Goal: Task Accomplishment & Management: Manage account settings

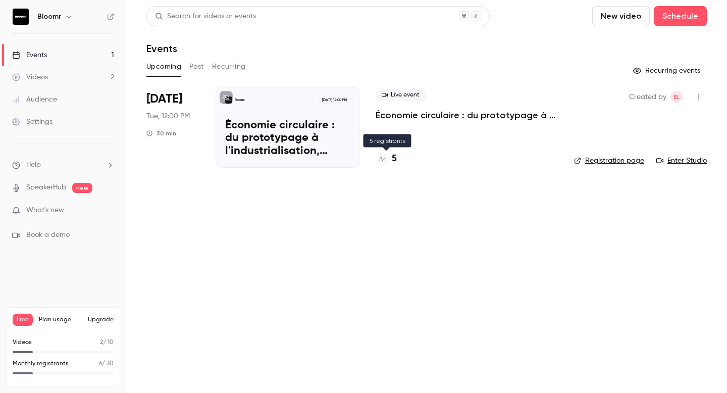
click at [390, 157] on div "5" at bounding box center [385, 159] width 21 height 14
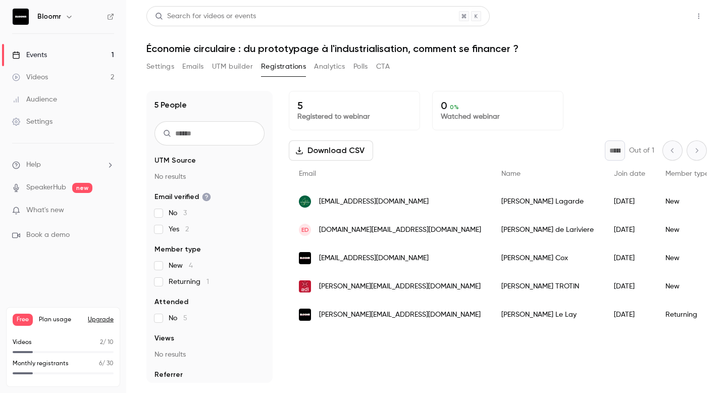
click at [666, 16] on button "Share" at bounding box center [662, 16] width 40 height 20
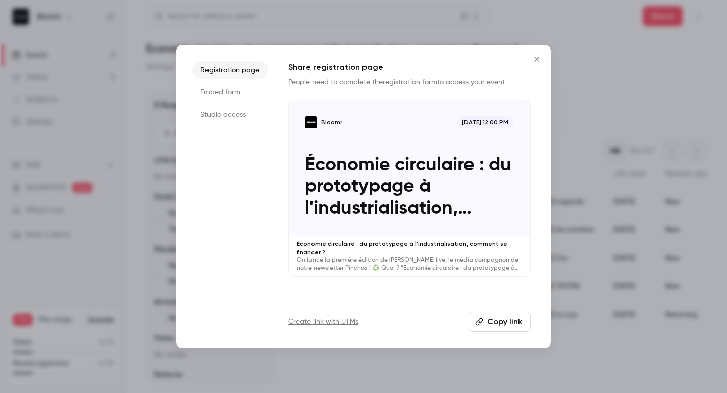
click at [496, 325] on button "Copy link" at bounding box center [499, 321] width 62 height 20
click at [411, 79] on link "registration form" at bounding box center [410, 82] width 55 height 7
click at [536, 61] on icon "Close" at bounding box center [536, 59] width 12 height 8
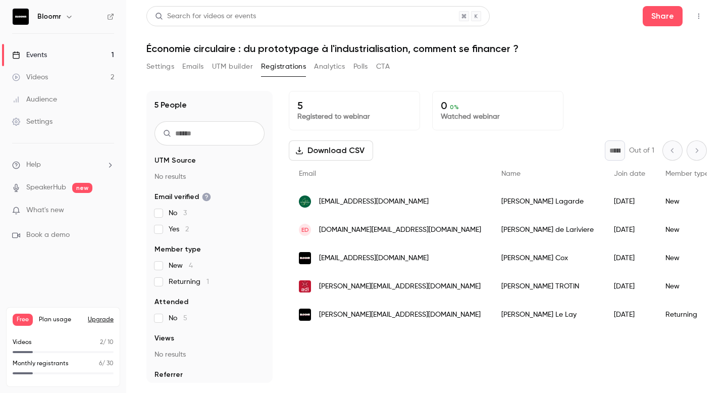
click at [417, 203] on span "pierre.lagarde@lesretournees.fr" at bounding box center [374, 201] width 110 height 11
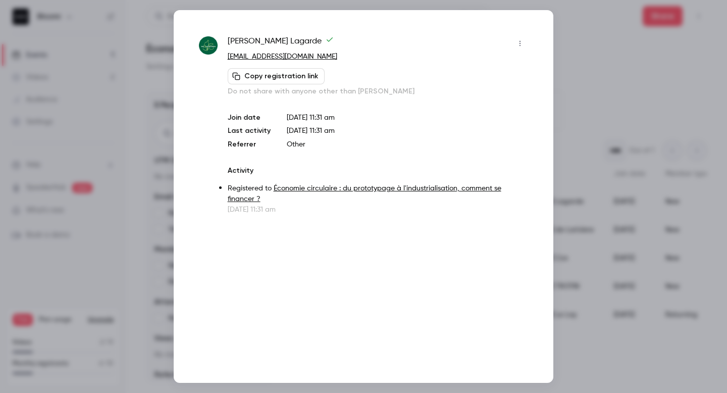
click at [569, 77] on div at bounding box center [363, 196] width 727 height 393
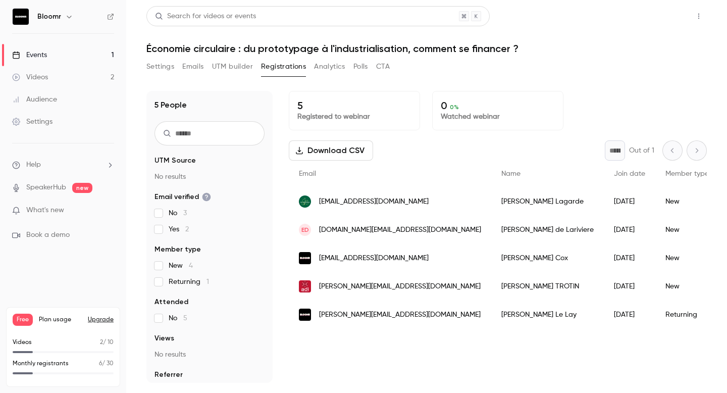
click at [662, 9] on button "Share" at bounding box center [662, 16] width 40 height 20
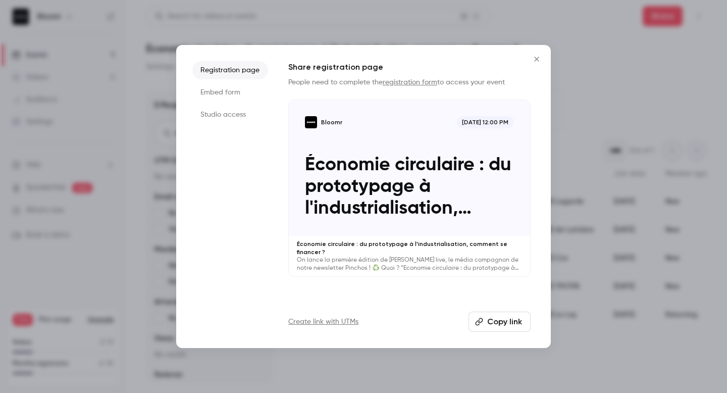
click at [410, 82] on link "registration form" at bounding box center [410, 82] width 55 height 7
click at [535, 57] on icon "Close" at bounding box center [536, 59] width 12 height 8
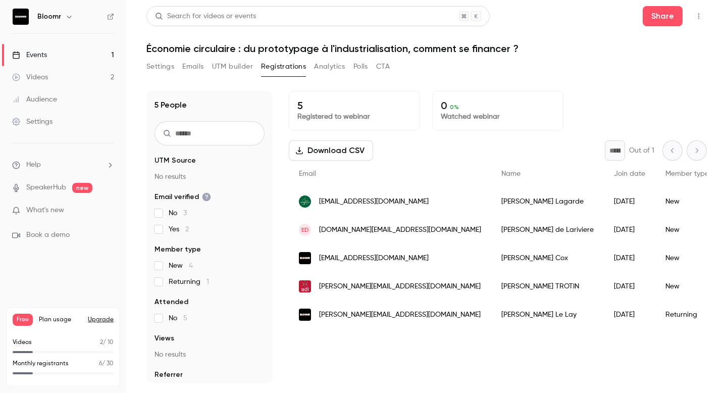
click at [162, 64] on button "Settings" at bounding box center [160, 67] width 28 height 16
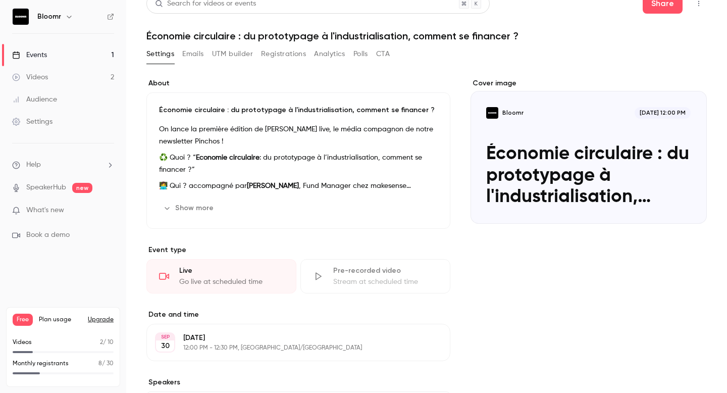
scroll to position [5, 0]
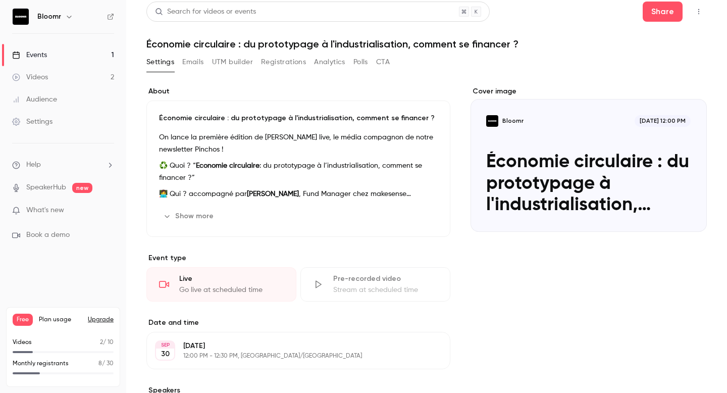
click at [273, 66] on button "Registrations" at bounding box center [283, 62] width 45 height 16
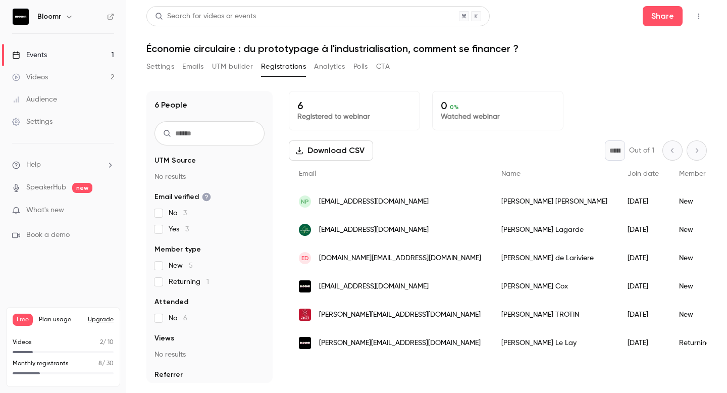
click at [164, 71] on button "Settings" at bounding box center [160, 67] width 28 height 16
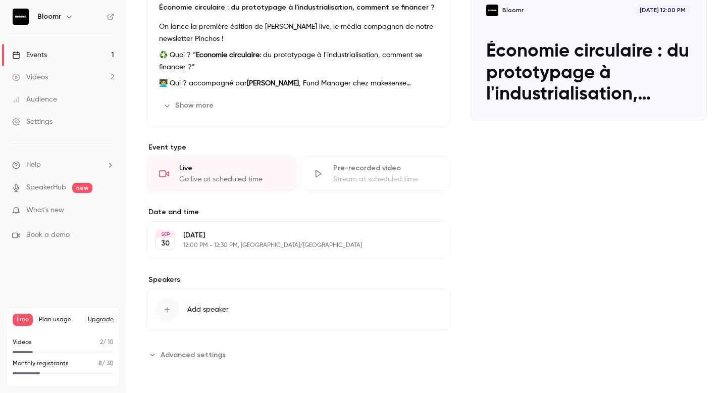
scroll to position [115, 0]
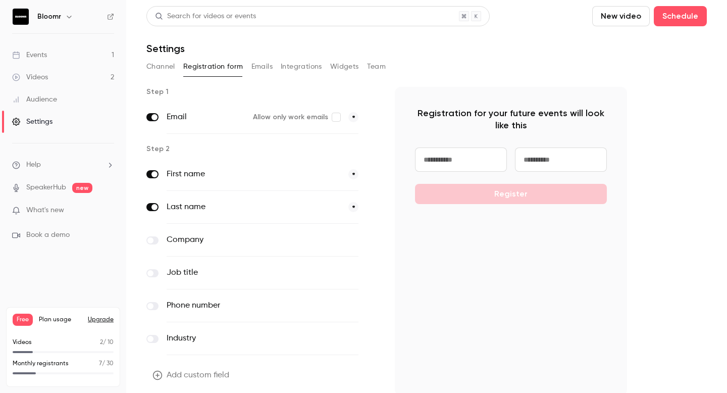
scroll to position [2, 0]
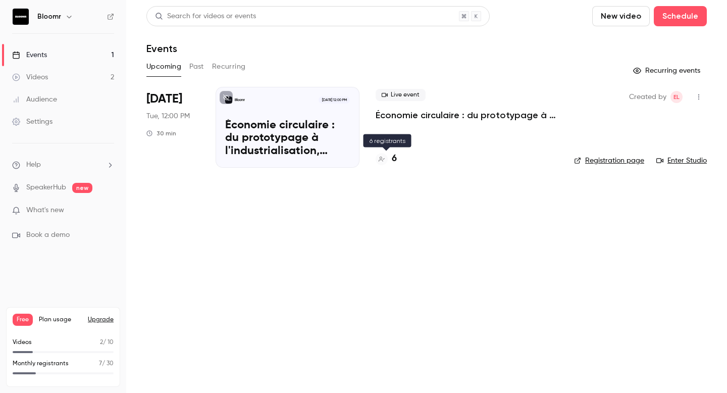
click at [389, 159] on div "6" at bounding box center [385, 159] width 21 height 14
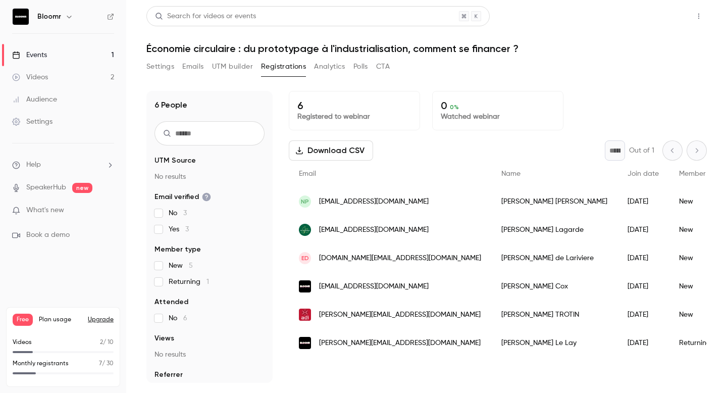
click at [661, 18] on button "Share" at bounding box center [662, 16] width 40 height 20
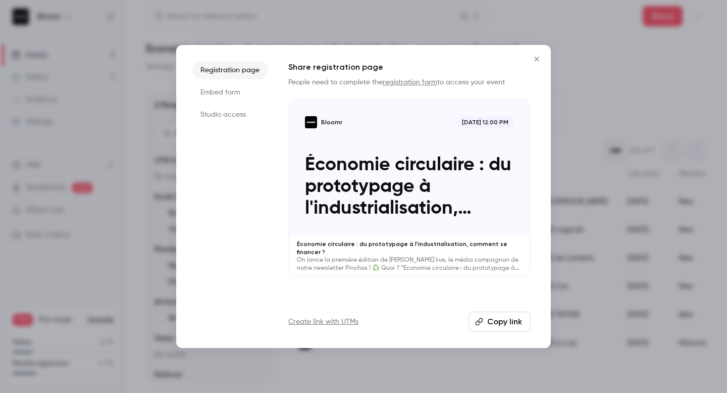
click at [415, 85] on link "registration form" at bounding box center [410, 82] width 55 height 7
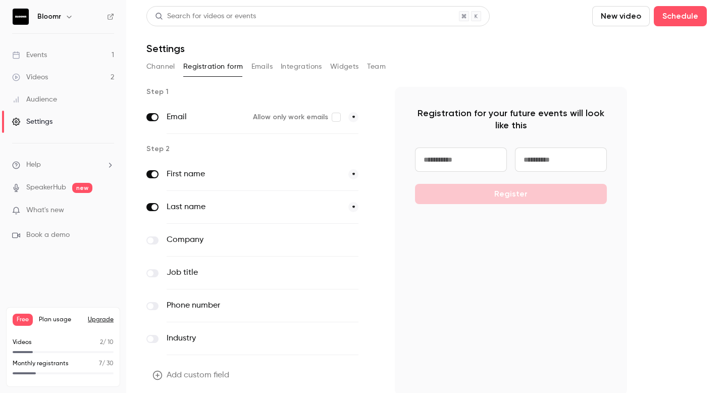
click at [445, 157] on input at bounding box center [461, 159] width 92 height 24
click at [484, 74] on div "Channel Registration form Emails Integrations Widgets Team" at bounding box center [426, 67] width 560 height 16
click at [466, 168] on input at bounding box center [461, 159] width 92 height 24
type input "*****"
click at [566, 166] on input at bounding box center [561, 159] width 92 height 24
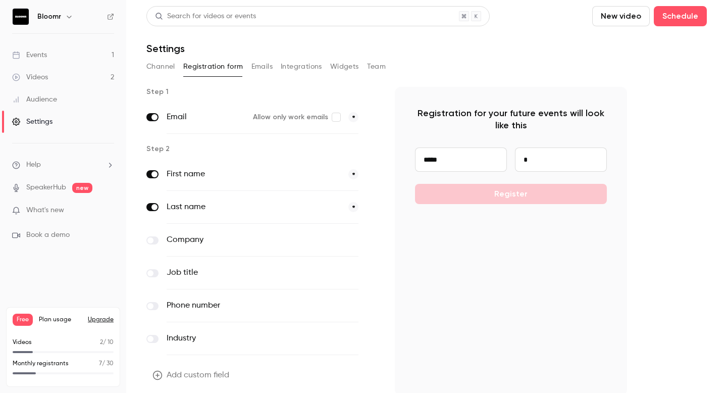
type input "******"
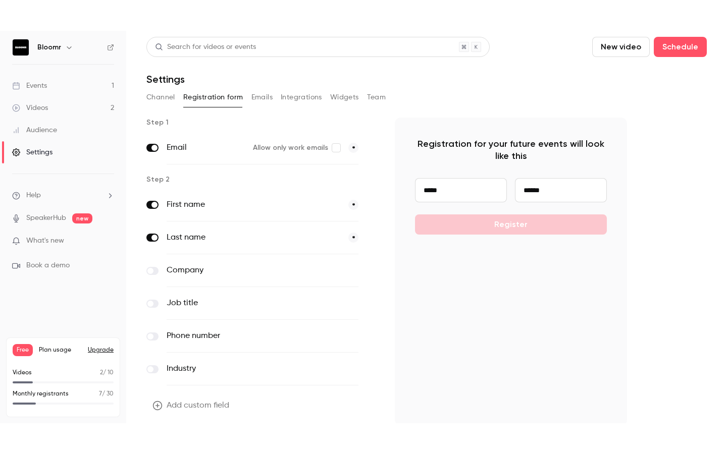
scroll to position [39, 0]
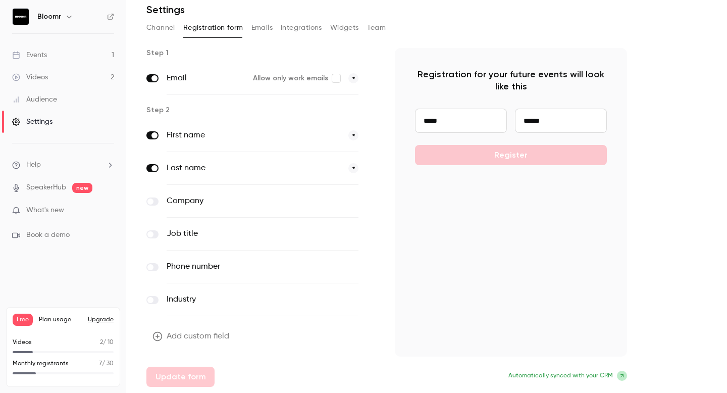
click at [513, 154] on div "***** ****** Register" at bounding box center [511, 136] width 192 height 57
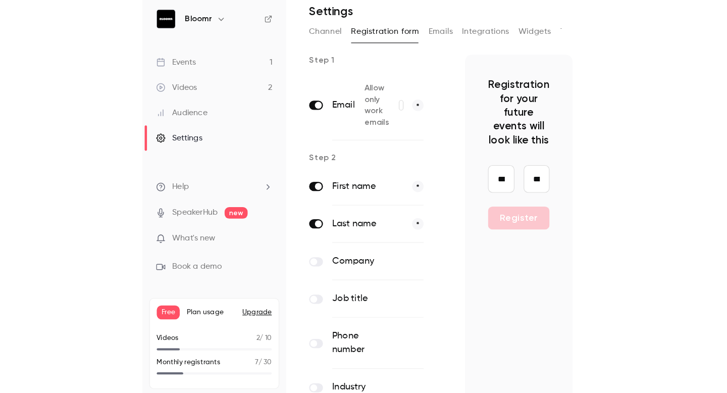
scroll to position [0, 0]
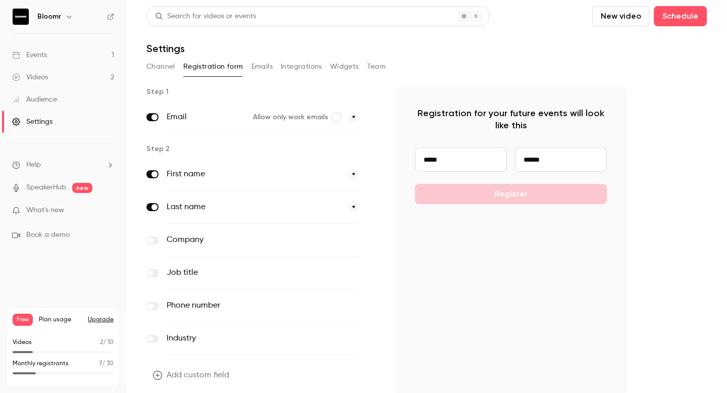
click at [161, 64] on button "Channel" at bounding box center [160, 67] width 29 height 16
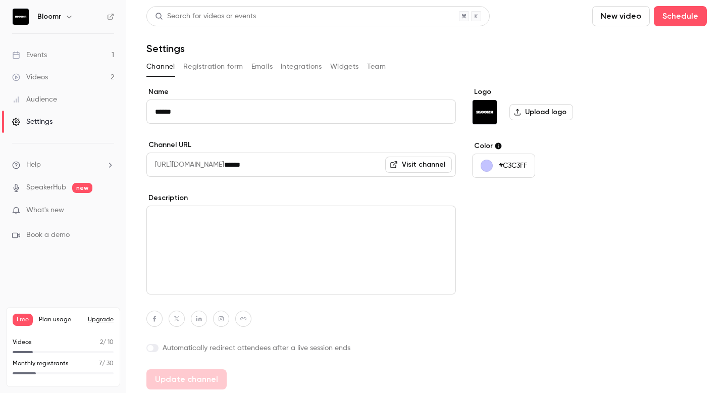
click at [227, 68] on button "Registration form" at bounding box center [213, 67] width 60 height 16
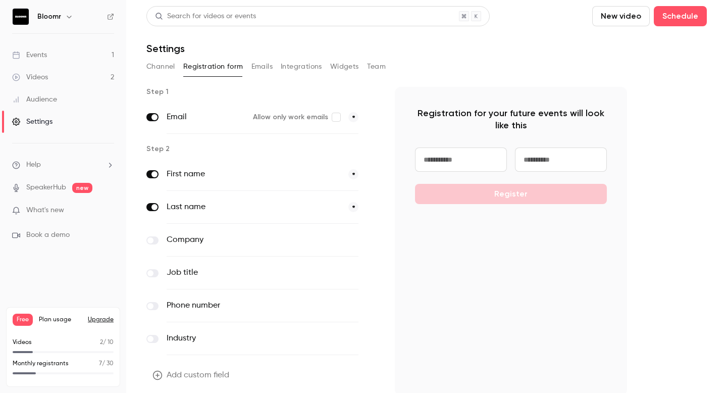
scroll to position [39, 0]
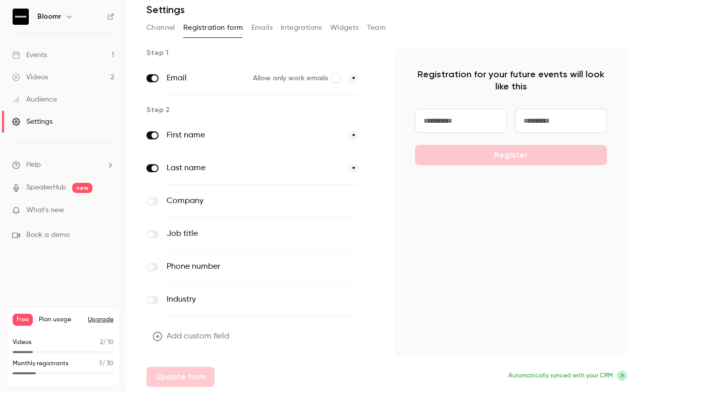
click at [64, 77] on link "Videos 2" at bounding box center [63, 77] width 126 height 22
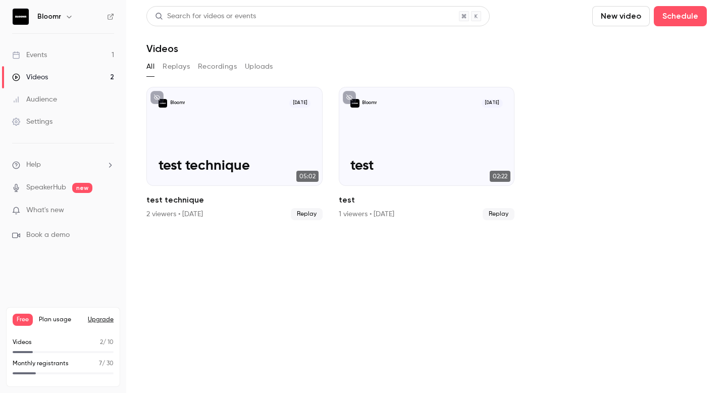
click at [72, 57] on link "Events 1" at bounding box center [63, 55] width 126 height 22
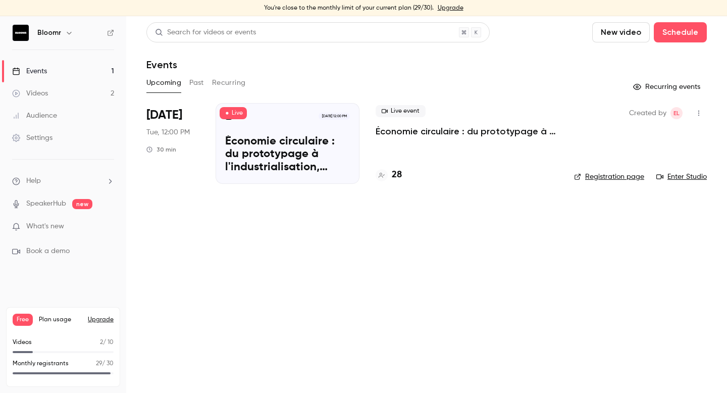
click at [396, 177] on h4 "28" at bounding box center [397, 175] width 10 height 14
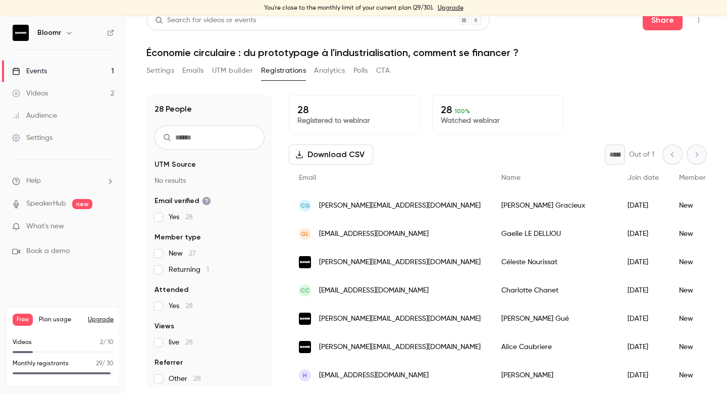
click at [469, 112] on p "28 100 %" at bounding box center [498, 109] width 114 height 12
click at [442, 111] on p "28 100 %" at bounding box center [498, 109] width 114 height 12
click at [531, 83] on div "28 People UTM Source No results Email verified Yes 28 Member type New 27 Return…" at bounding box center [426, 235] width 560 height 304
click at [452, 110] on p "28 100 %" at bounding box center [498, 109] width 114 height 12
click at [49, 74] on link "Events 1" at bounding box center [63, 71] width 126 height 22
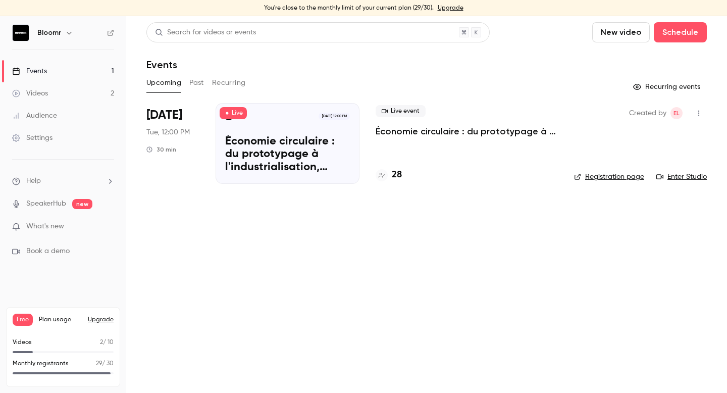
click at [148, 151] on icon at bounding box center [149, 149] width 6 height 6
drag, startPoint x: 173, startPoint y: 151, endPoint x: 142, endPoint y: 148, distance: 30.5
click at [142, 148] on main "Search for videos or events New video Schedule Events Upcoming Past Recurring R…" at bounding box center [426, 204] width 601 height 376
drag, startPoint x: 184, startPoint y: 151, endPoint x: 148, endPoint y: 148, distance: 36.0
click at [148, 148] on div "[DATE] Tue, 12:00 PM 30 min" at bounding box center [172, 143] width 53 height 81
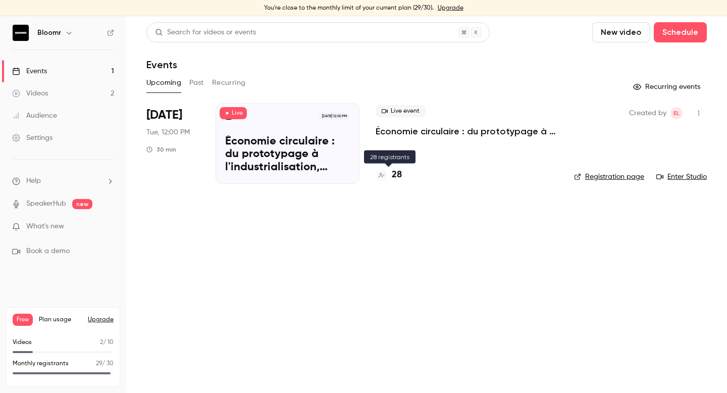
click at [392, 173] on h4 "28" at bounding box center [397, 175] width 10 height 14
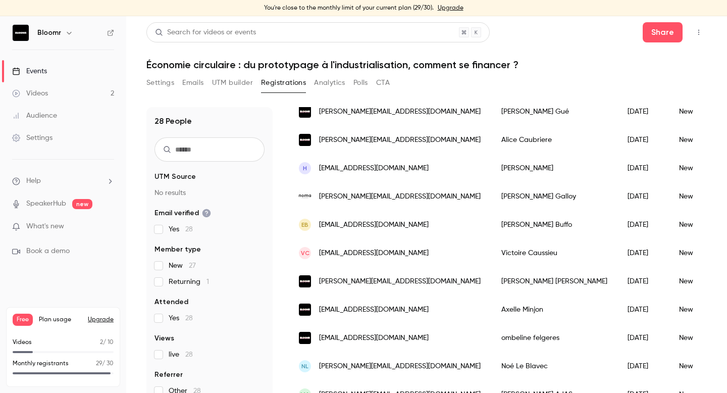
scroll to position [5, 0]
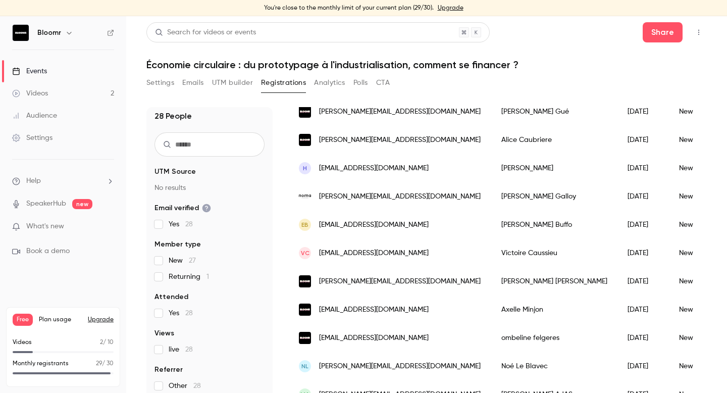
click at [18, 32] on img at bounding box center [21, 33] width 16 height 16
click at [61, 319] on span "Plan usage" at bounding box center [60, 319] width 43 height 8
click at [94, 320] on button "Upgrade" at bounding box center [101, 319] width 26 height 8
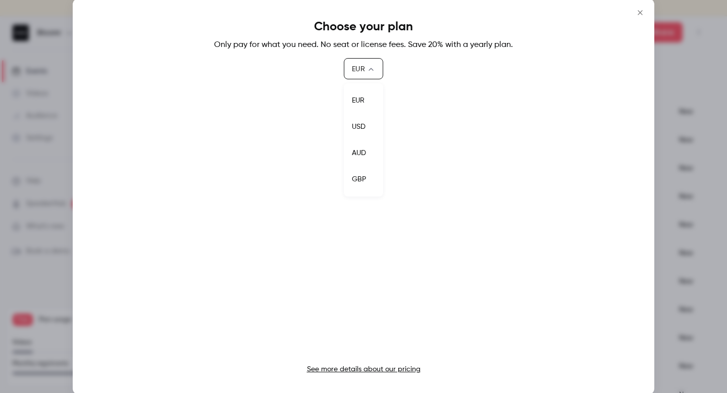
click at [370, 68] on body "You're close to the monthly limit of your current plan (29/30). Upgrade Bloomr …" at bounding box center [363, 204] width 727 height 376
click at [370, 68] on div at bounding box center [363, 196] width 727 height 393
click at [640, 10] on icon "Close" at bounding box center [640, 13] width 12 height 8
